Goal: Task Accomplishment & Management: Complete application form

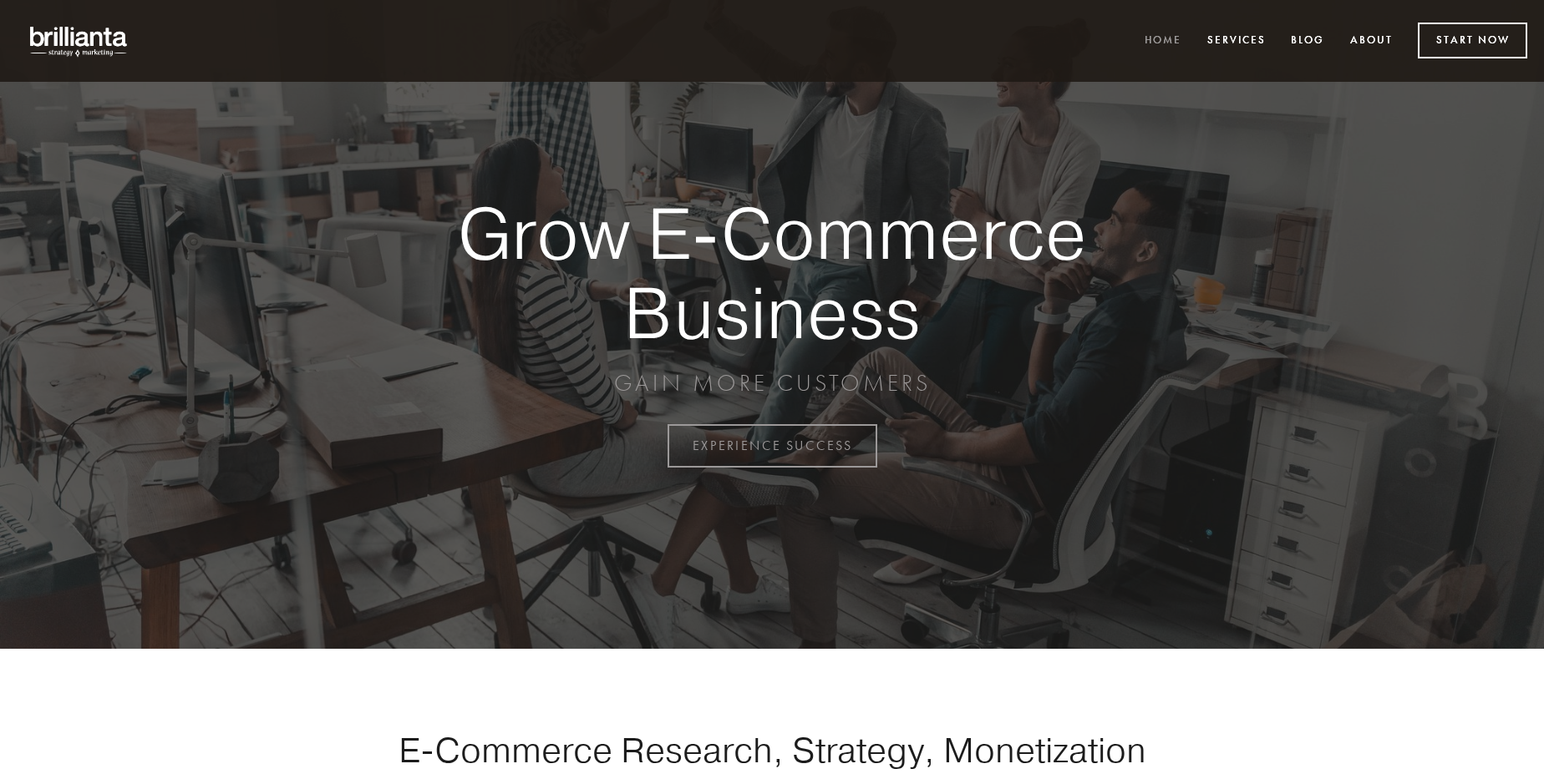
scroll to position [4378, 0]
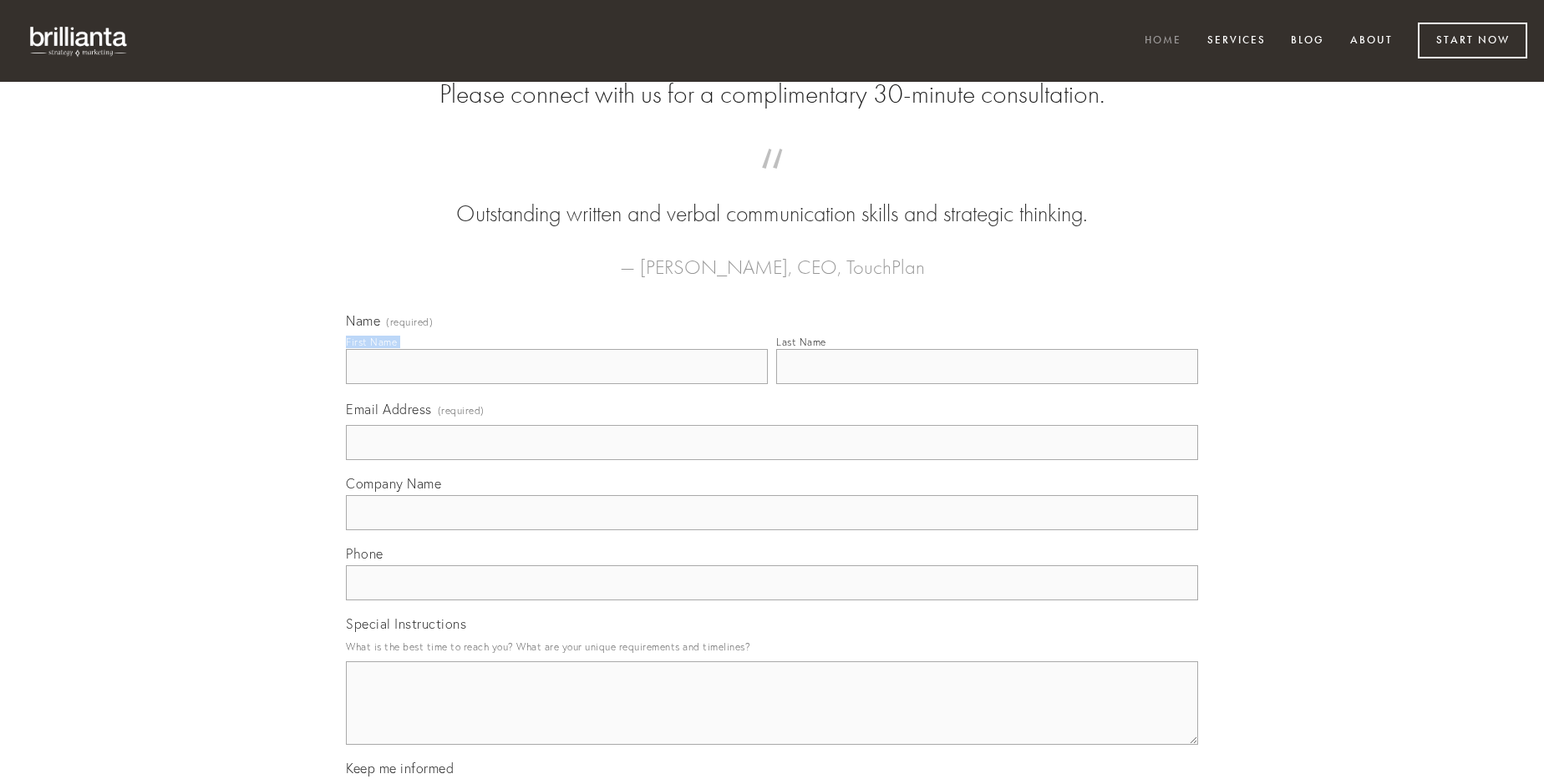
type input "[PERSON_NAME]"
click at [987, 384] on input "Last Name" at bounding box center [987, 367] width 422 height 35
type input "[PERSON_NAME]"
click at [772, 460] on input "Email Address (required)" at bounding box center [772, 443] width 852 height 35
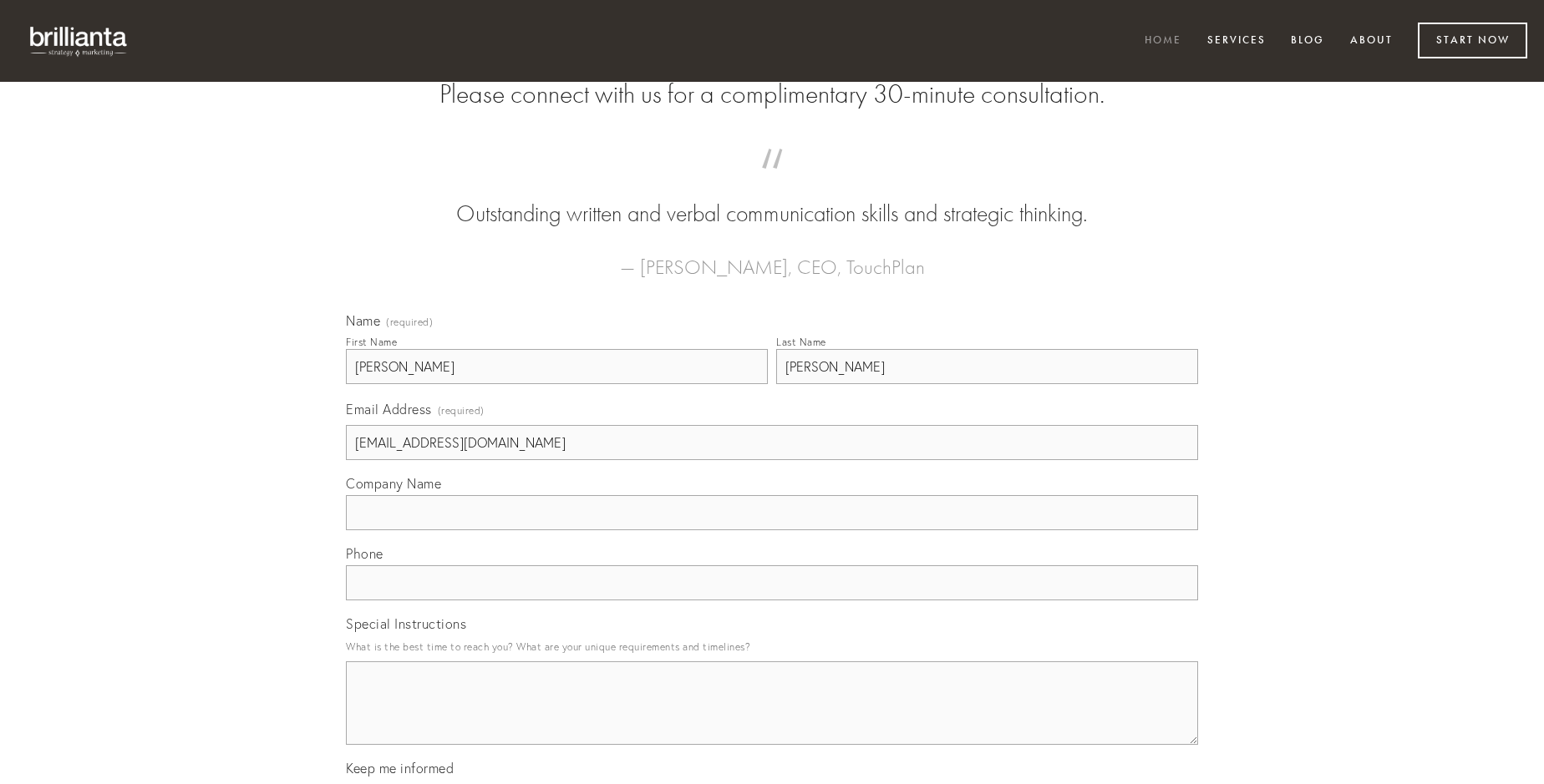
type input "[EMAIL_ADDRESS][DOMAIN_NAME]"
click at [772, 530] on input "Company Name" at bounding box center [772, 513] width 852 height 35
type input "voluptatem"
click at [772, 601] on input "text" at bounding box center [772, 583] width 852 height 35
click at [772, 718] on textarea "Special Instructions" at bounding box center [772, 703] width 852 height 84
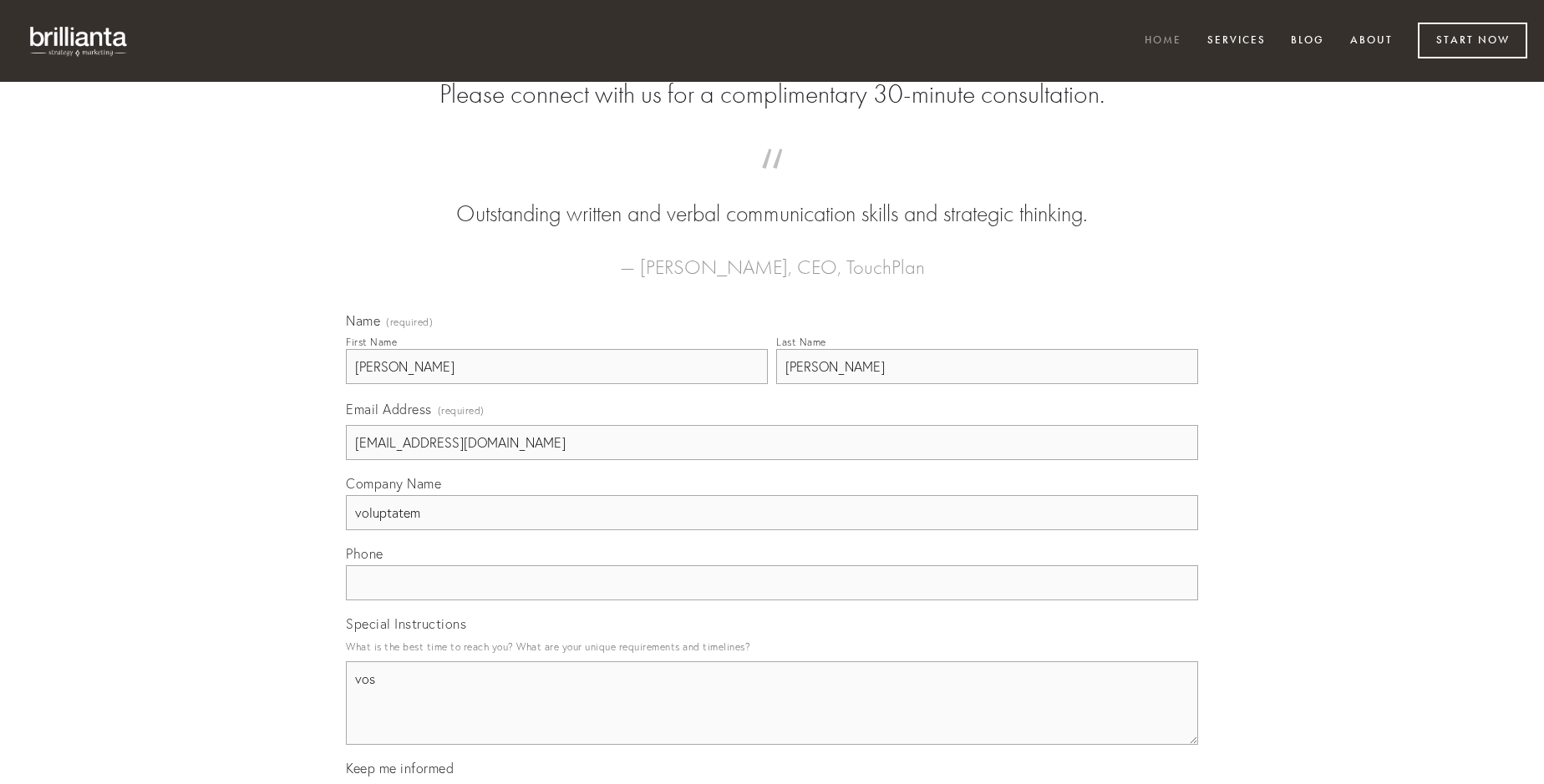
type textarea "vos"
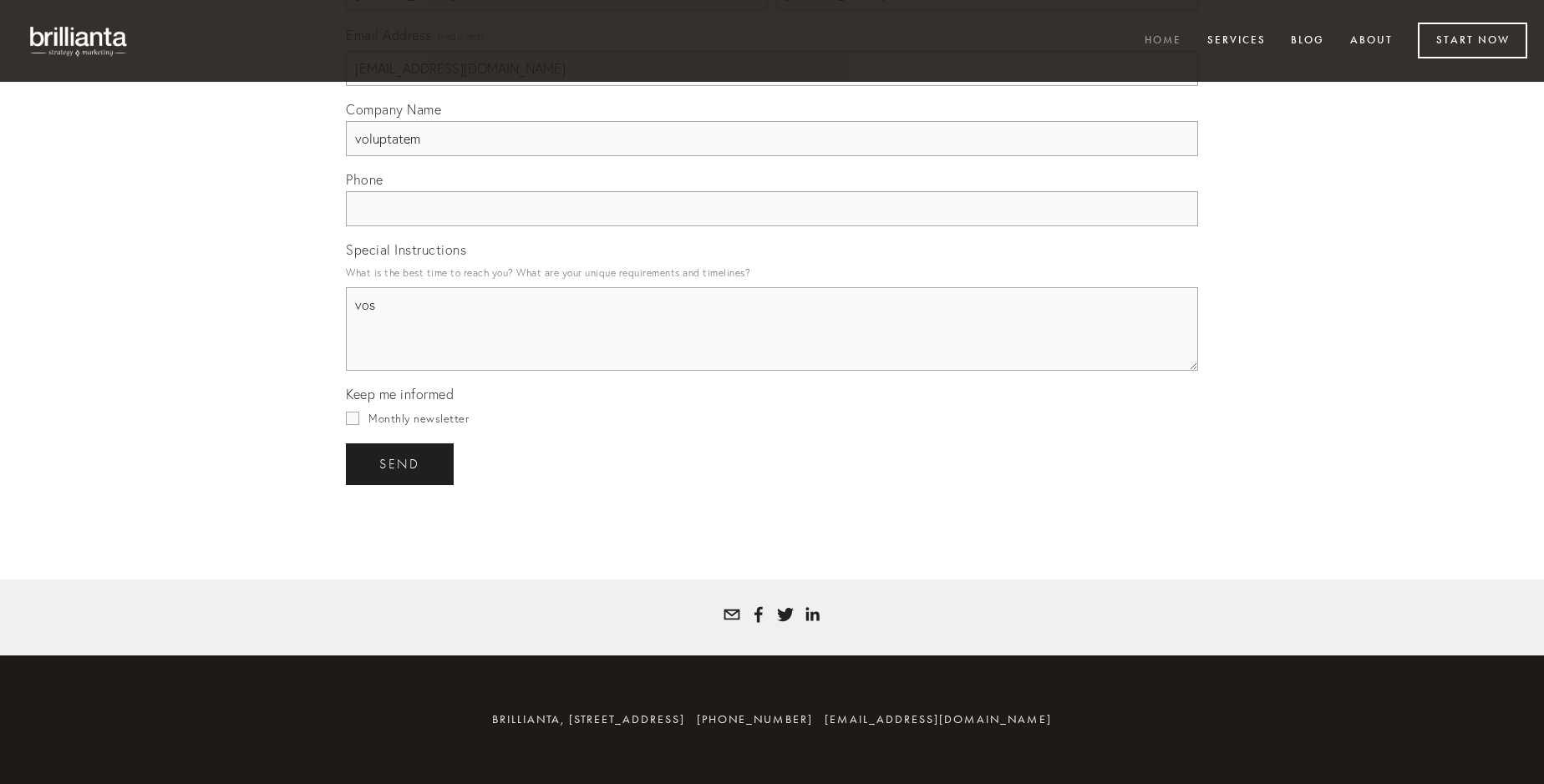
click at [401, 463] on span "send" at bounding box center [399, 464] width 41 height 15
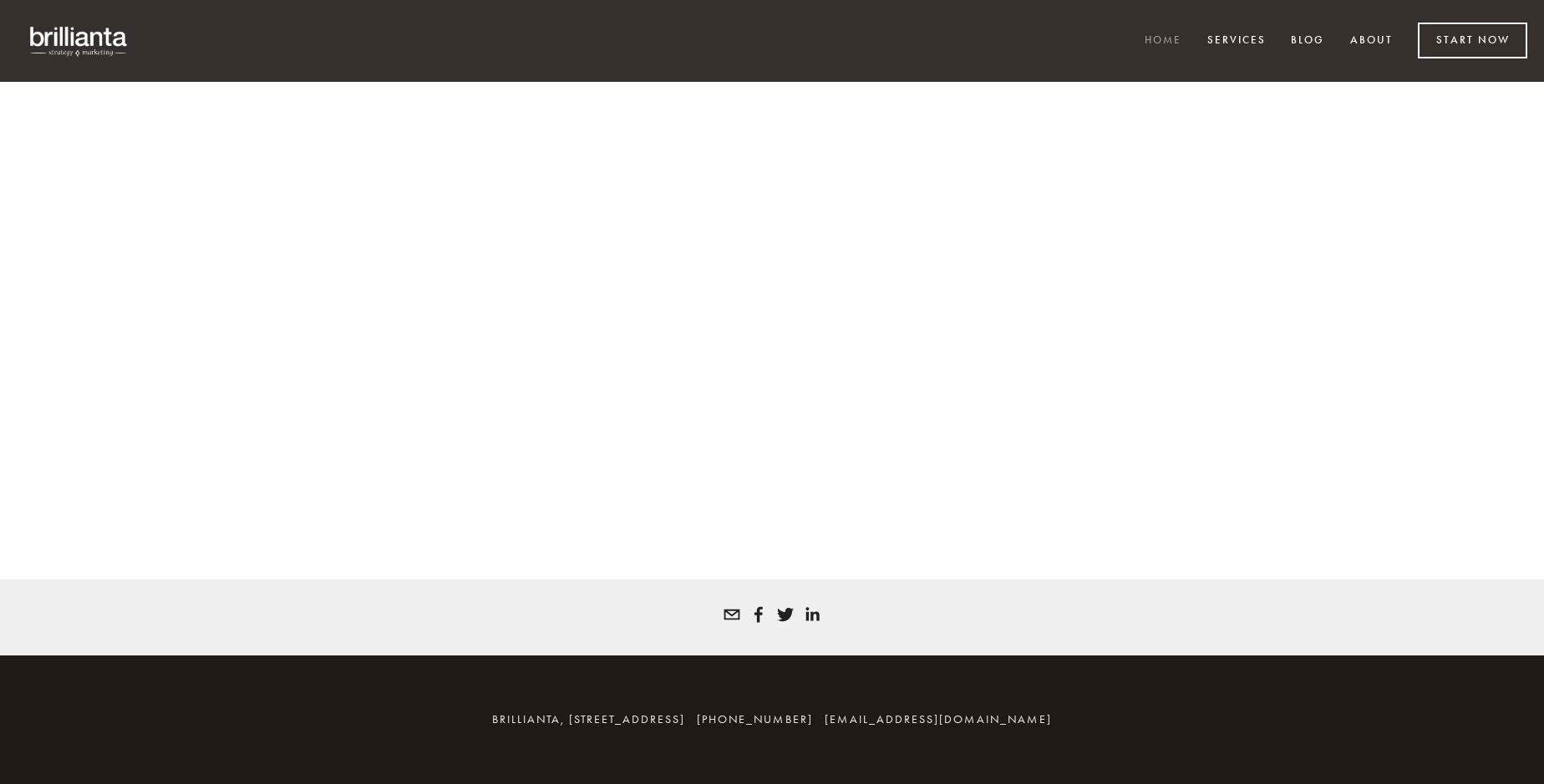
scroll to position [4355, 0]
